Goal: Information Seeking & Learning: Learn about a topic

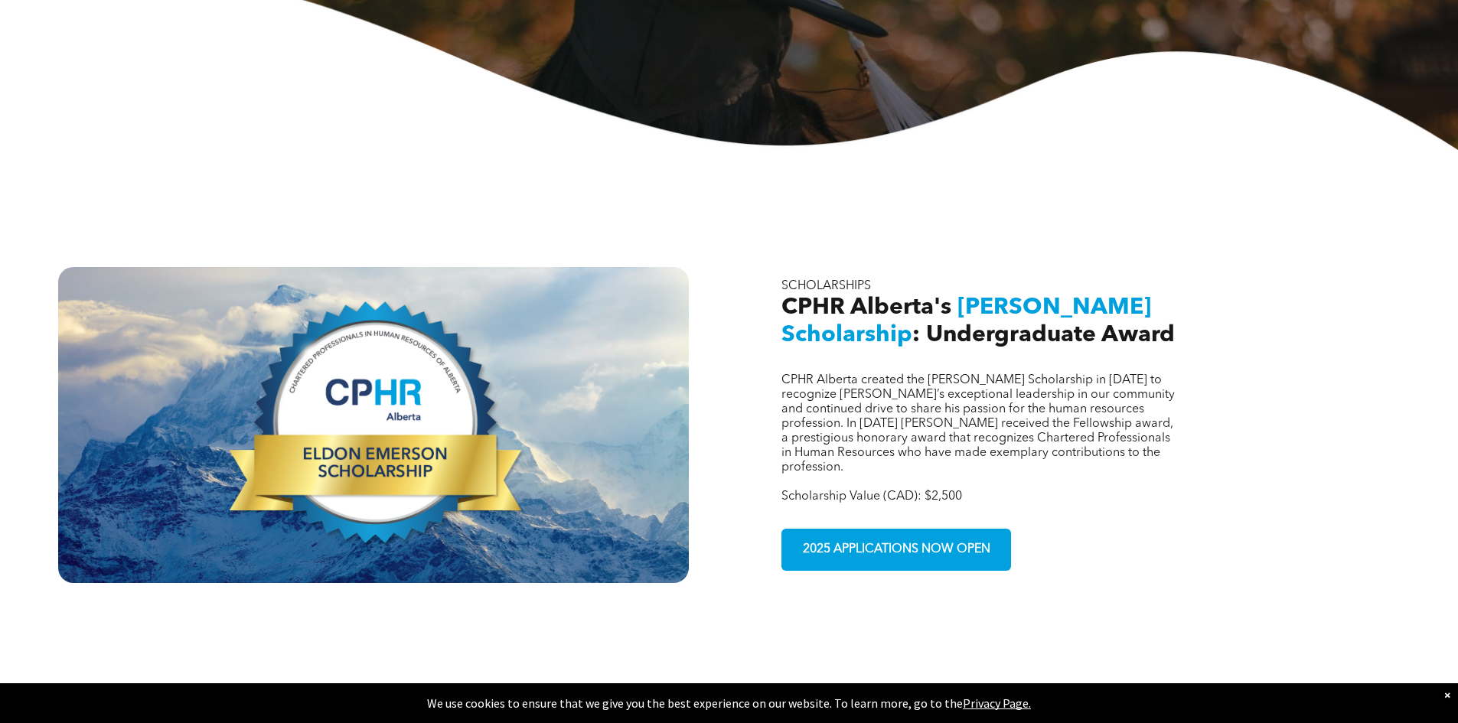
scroll to position [383, 0]
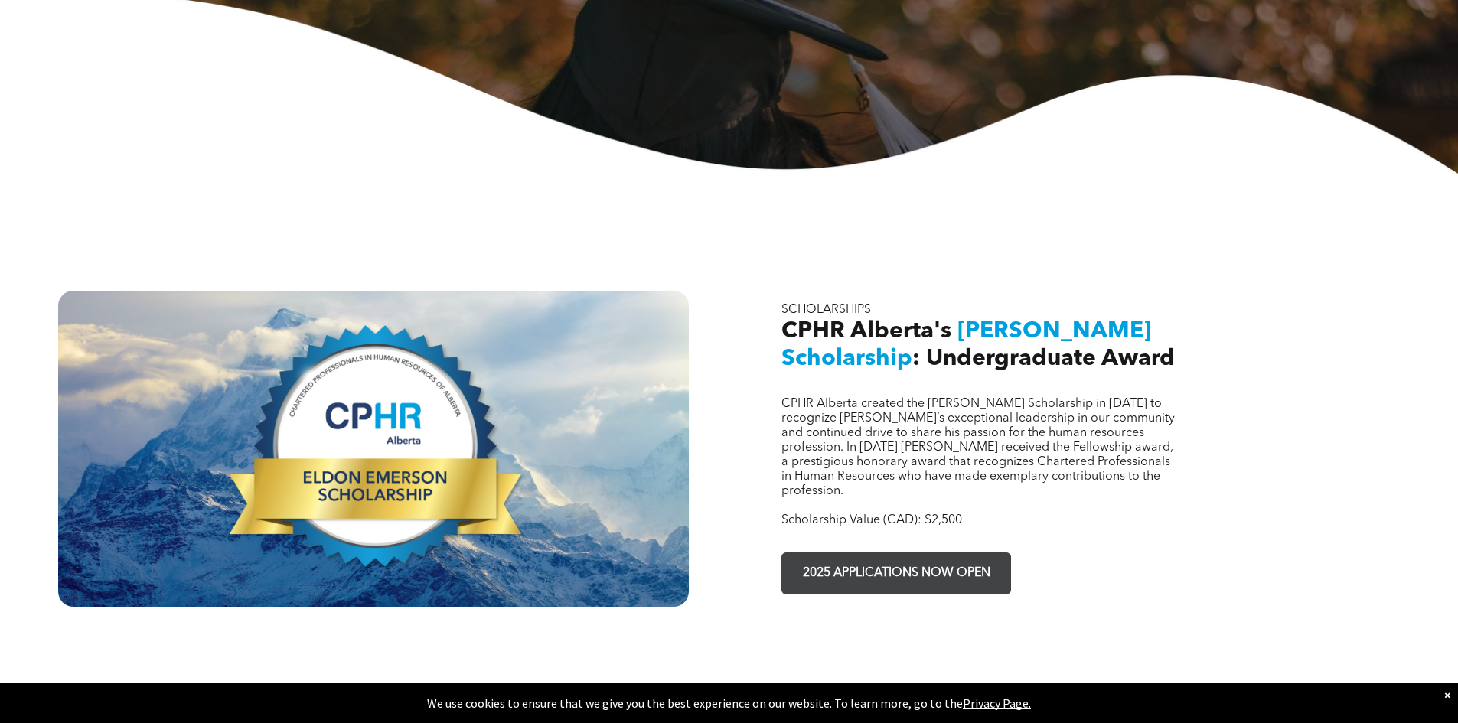
click at [867, 559] on span "2025 APPLICATIONS NOW OPEN" at bounding box center [896, 574] width 198 height 30
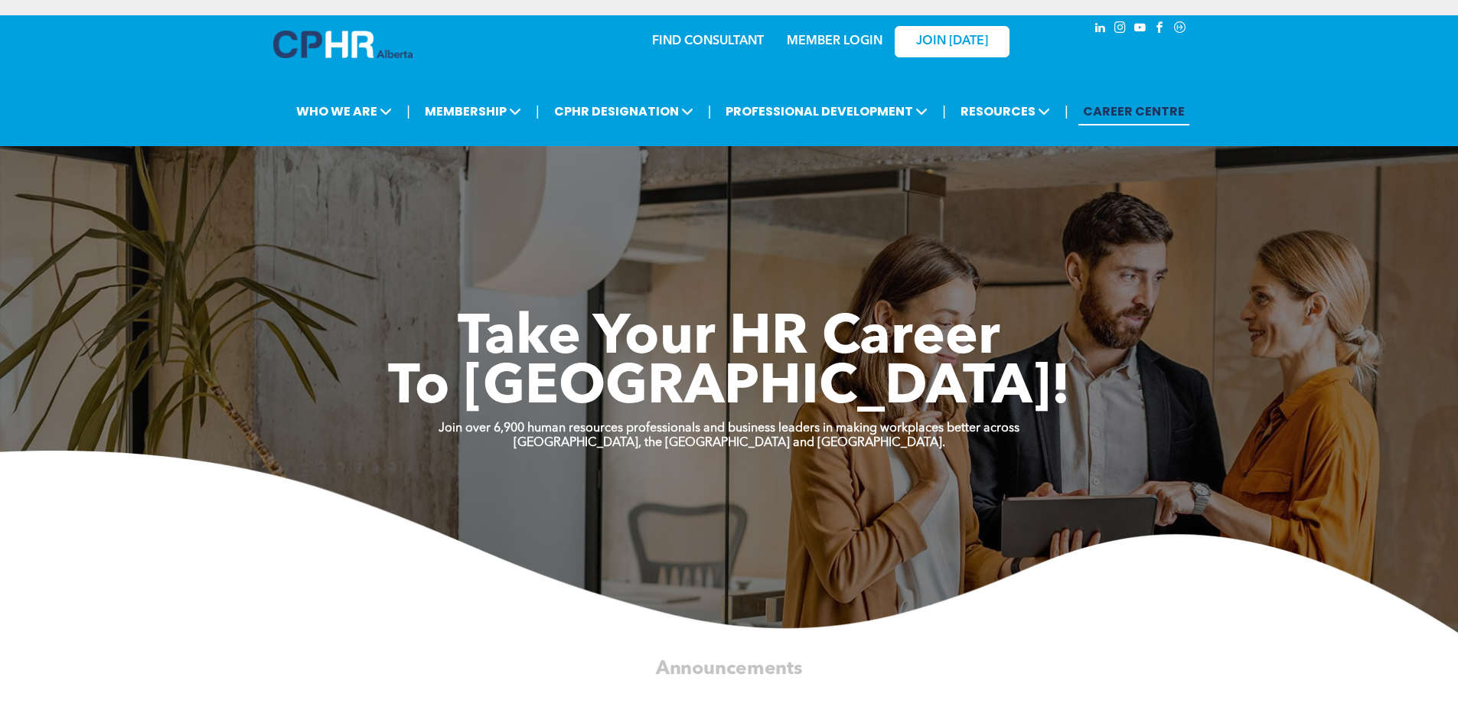
click at [687, 35] on link "FIND CONSULTANT" at bounding box center [708, 41] width 112 height 12
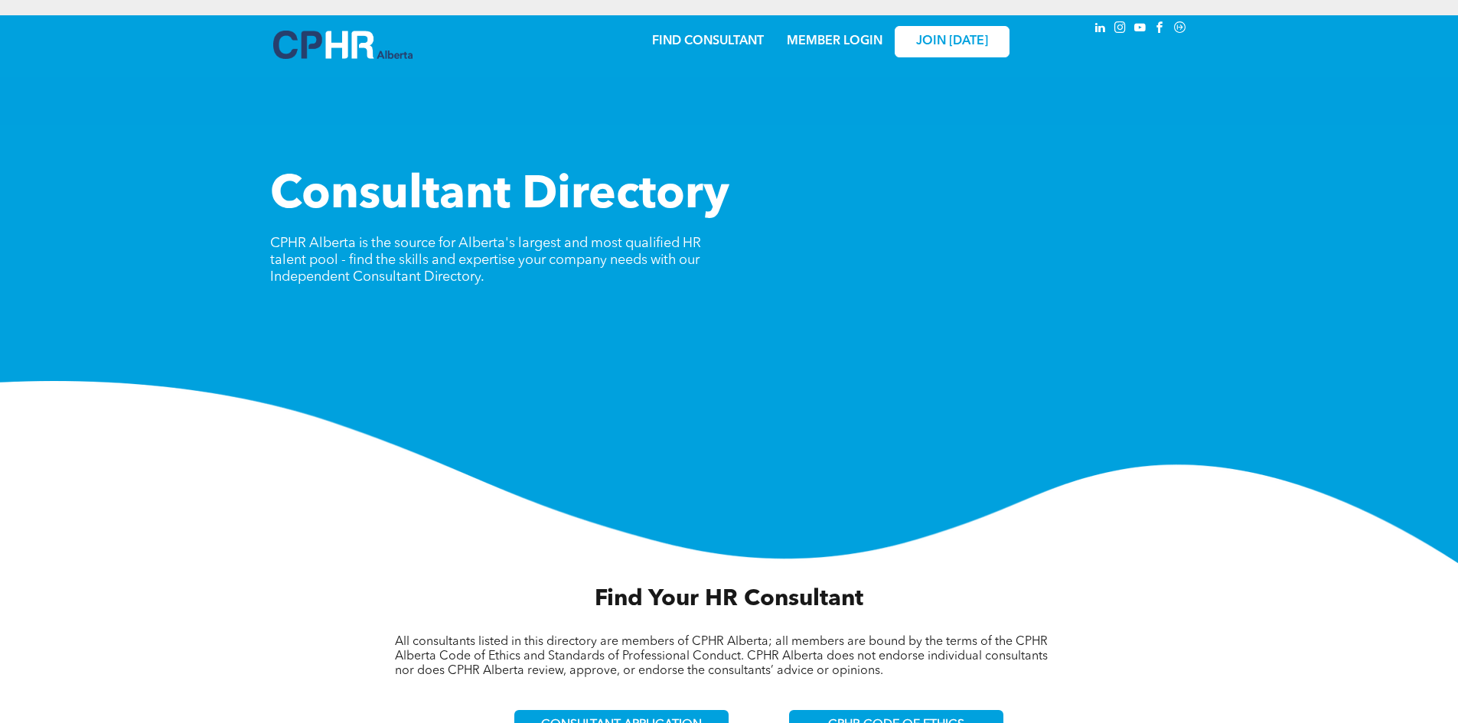
click at [831, 45] on link "MEMBER LOGIN" at bounding box center [835, 41] width 96 height 12
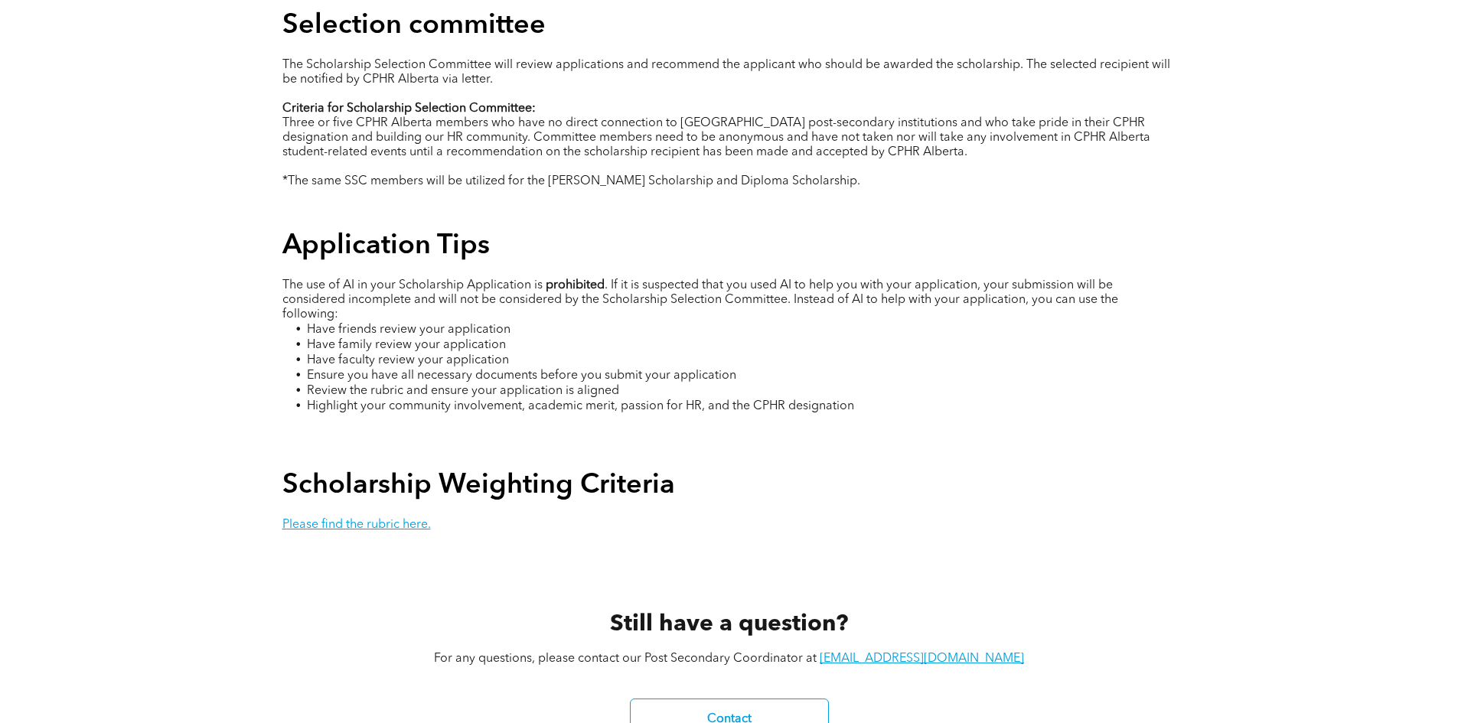
scroll to position [2645, 0]
